Goal: Task Accomplishment & Management: Manage account settings

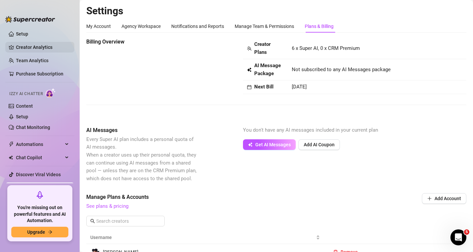
click at [35, 46] on link "Creator Analytics" at bounding box center [42, 47] width 53 height 11
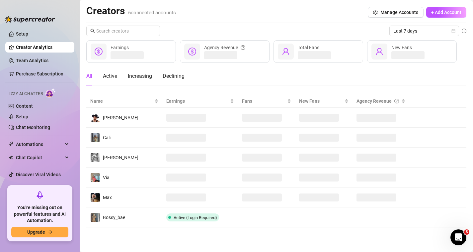
click at [31, 66] on ul "Setup Creator Analytics Team Analytics Purchase Subscription Izzy AI Chatter Co…" at bounding box center [39, 104] width 69 height 157
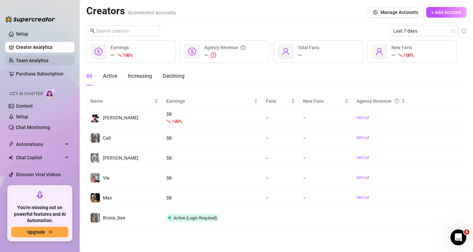
click at [34, 63] on link "Team Analytics" at bounding box center [32, 60] width 33 height 5
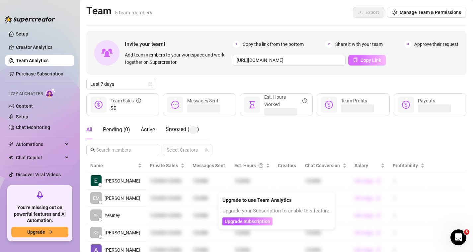
click at [368, 60] on span "Copy Link" at bounding box center [371, 59] width 21 height 5
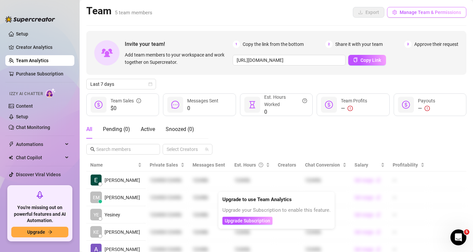
click at [424, 8] on button "Manage Team & Permissions" at bounding box center [426, 12] width 79 height 11
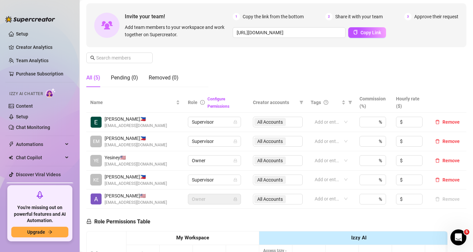
scroll to position [62, 0]
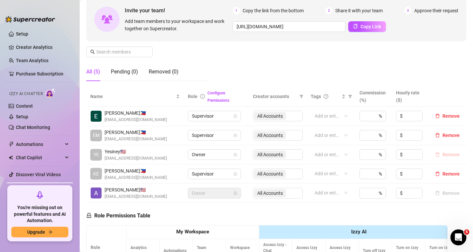
click at [453, 153] on span "Remove" at bounding box center [451, 154] width 17 height 5
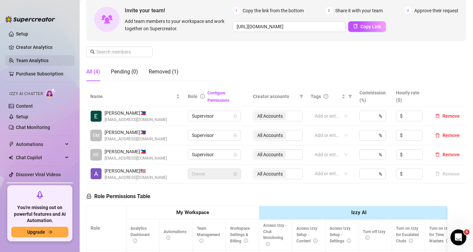
click at [48, 62] on link "Team Analytics" at bounding box center [32, 60] width 33 height 5
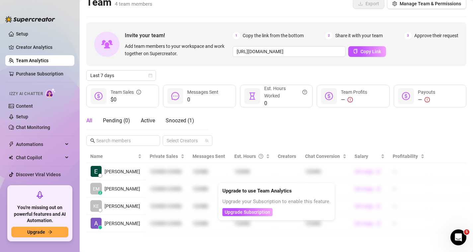
scroll to position [9, 0]
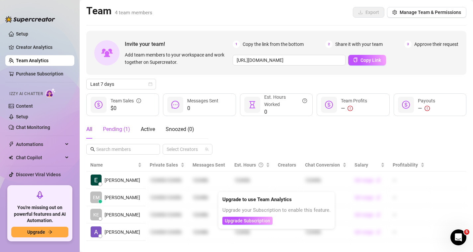
click at [124, 128] on div "Pending ( 1 )" at bounding box center [116, 129] width 27 height 8
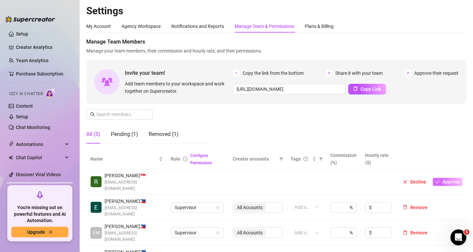
click at [454, 180] on span "Approve" at bounding box center [452, 181] width 18 height 5
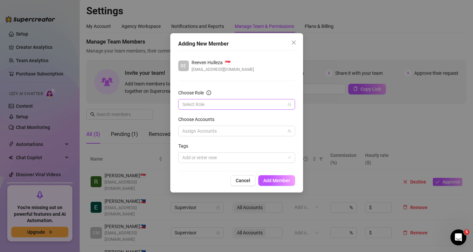
click at [247, 101] on input "Choose Role" at bounding box center [233, 104] width 103 height 10
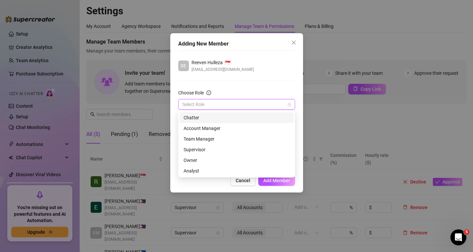
click at [224, 120] on div "Chatter" at bounding box center [237, 117] width 106 height 7
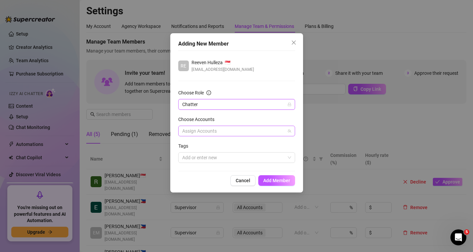
click at [225, 133] on div at bounding box center [233, 130] width 107 height 9
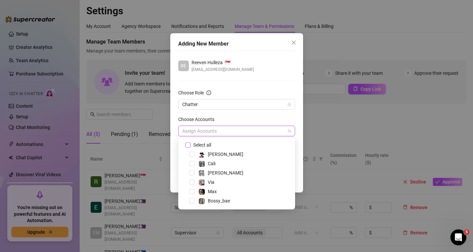
click at [188, 144] on input "Select all" at bounding box center [187, 144] width 5 height 5
checkbox input "true"
click at [269, 118] on div "Choose Accounts" at bounding box center [236, 121] width 117 height 10
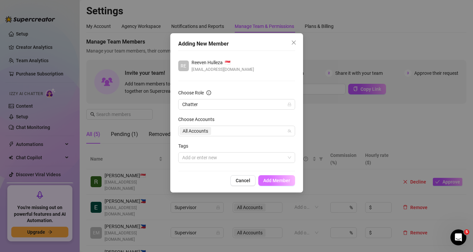
click at [280, 182] on span "Add Member" at bounding box center [276, 180] width 27 height 5
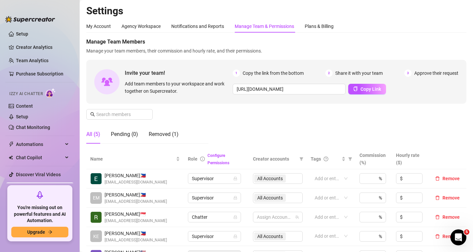
scroll to position [2, 0]
